Goal: Transaction & Acquisition: Subscribe to service/newsletter

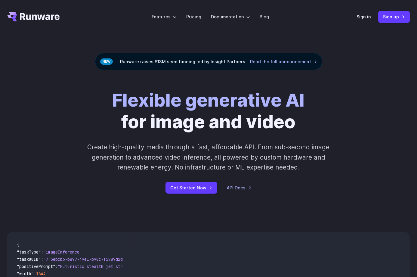
scroll to position [140, 0]
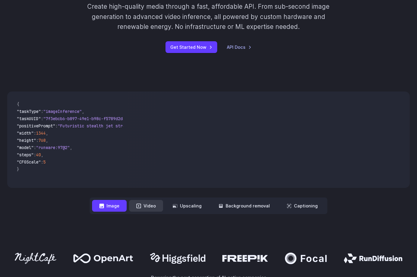
click at [144, 207] on button "Video" at bounding box center [146, 206] width 34 height 12
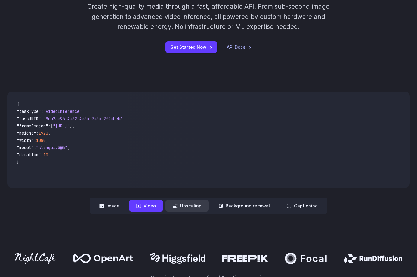
click at [190, 207] on button "Upscaling" at bounding box center [186, 206] width 43 height 12
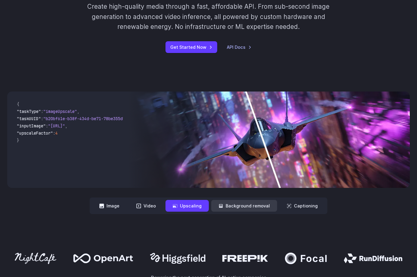
click at [236, 205] on button "Background removal" at bounding box center [244, 206] width 66 height 12
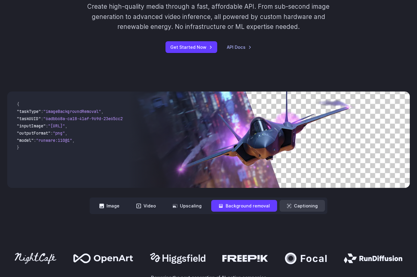
click at [295, 205] on button "Captioning" at bounding box center [301, 206] width 45 height 12
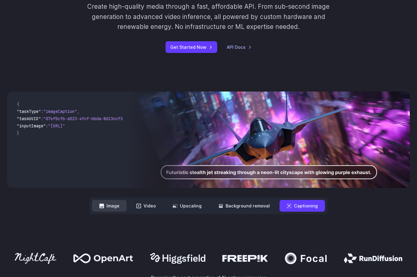
click at [108, 206] on button "Image" at bounding box center [109, 206] width 35 height 12
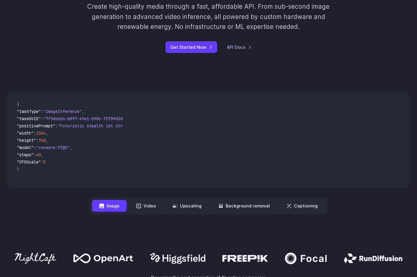
click at [108, 206] on button "Image" at bounding box center [109, 206] width 35 height 12
click at [148, 206] on button "Video" at bounding box center [146, 206] width 34 height 12
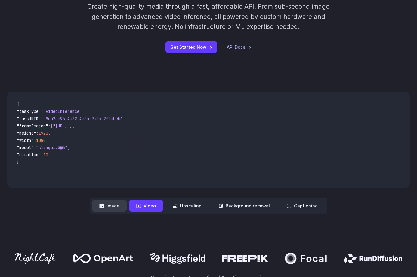
scroll to position [0, 0]
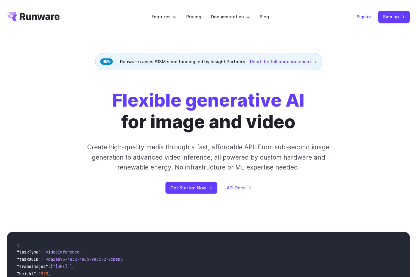
click at [359, 17] on link "Sign in" at bounding box center [363, 16] width 14 height 7
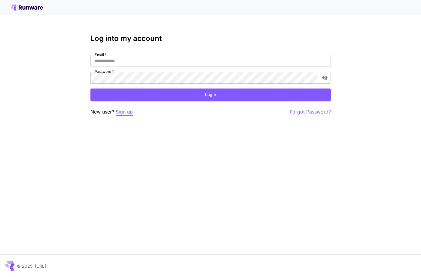
click at [122, 111] on p "Sign up" at bounding box center [124, 112] width 17 height 8
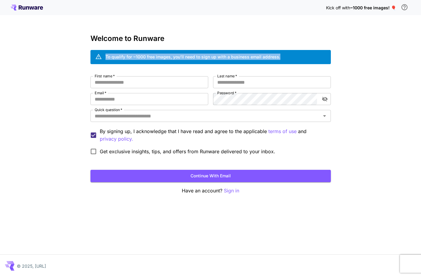
drag, startPoint x: 282, startPoint y: 57, endPoint x: 121, endPoint y: 56, distance: 161.1
click at [105, 54] on div "To qualify for ~1000 free images, you’ll need to sign up with a business email …" at bounding box center [210, 57] width 240 height 14
click at [361, 74] on div "Kick off with ~1000 free images! 🎈 Welcome to Runware To qualify for ~1000 free…" at bounding box center [210, 138] width 421 height 277
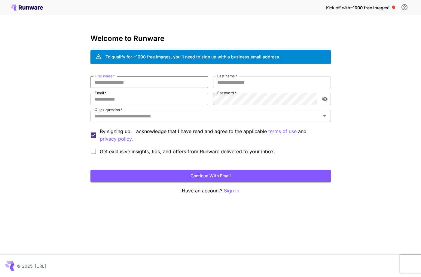
click at [122, 83] on input "First name   *" at bounding box center [149, 82] width 118 height 12
click at [127, 115] on input "Quick question   *" at bounding box center [205, 116] width 227 height 8
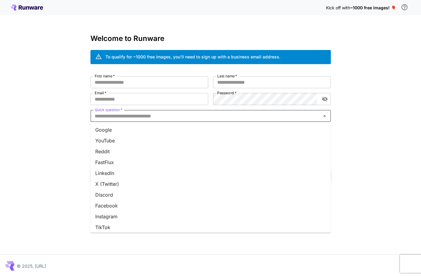
click at [116, 130] on li "Google" at bounding box center [210, 129] width 240 height 11
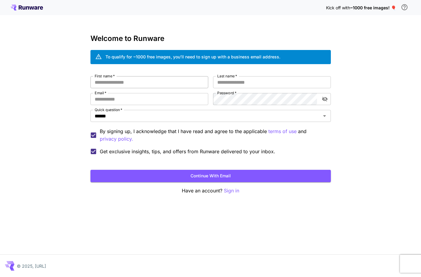
click at [117, 83] on input "First name   *" at bounding box center [149, 82] width 118 height 12
type input "****"
click at [115, 99] on input "Email   *" at bounding box center [149, 99] width 118 height 12
type input "**********"
click at [223, 81] on input "Last name   *" at bounding box center [272, 82] width 118 height 12
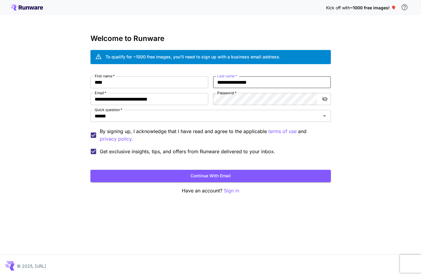
type input "**********"
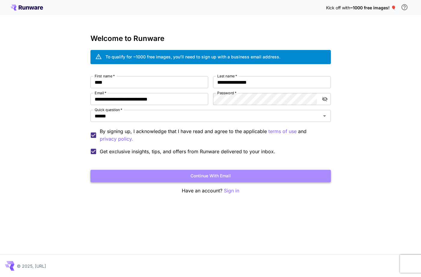
click at [216, 175] on button "Continue with email" at bounding box center [210, 176] width 240 height 12
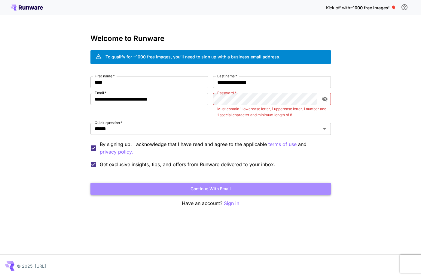
click at [215, 187] on button "Continue with email" at bounding box center [210, 188] width 240 height 12
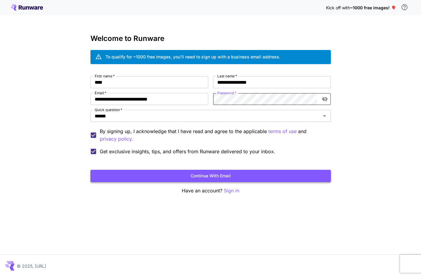
click at [206, 173] on button "Continue with email" at bounding box center [210, 176] width 240 height 12
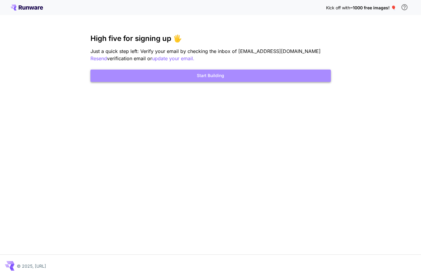
click at [212, 77] on button "Start Building" at bounding box center [210, 75] width 240 height 12
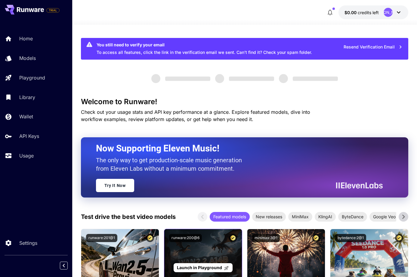
scroll to position [140, 0]
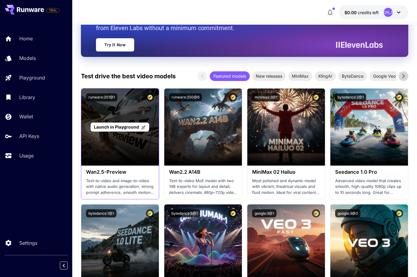
click at [114, 140] on div "Launch in Playground" at bounding box center [120, 126] width 78 height 77
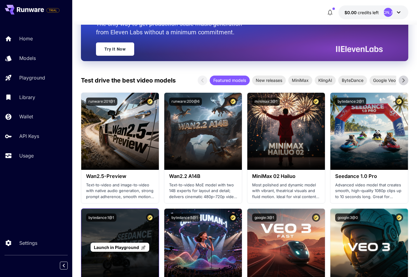
click at [114, 247] on span "Launch in Playground" at bounding box center [116, 246] width 45 height 5
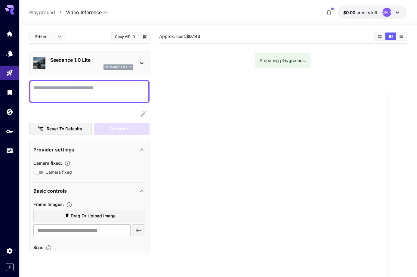
click at [397, 12] on icon at bounding box center [396, 12] width 7 height 7
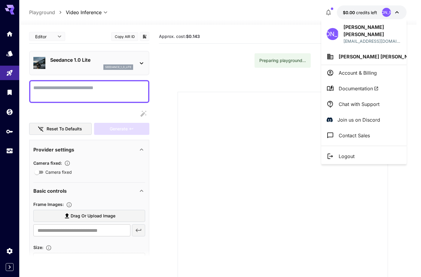
click at [232, 129] on div at bounding box center [210, 138] width 421 height 277
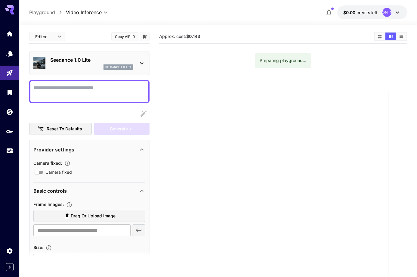
click at [79, 200] on div "Frame Images :" at bounding box center [89, 203] width 112 height 7
click at [81, 232] on input "text" at bounding box center [81, 230] width 97 height 12
click at [9, 112] on icon "Wallet" at bounding box center [10, 110] width 6 height 6
